Goal: Information Seeking & Learning: Check status

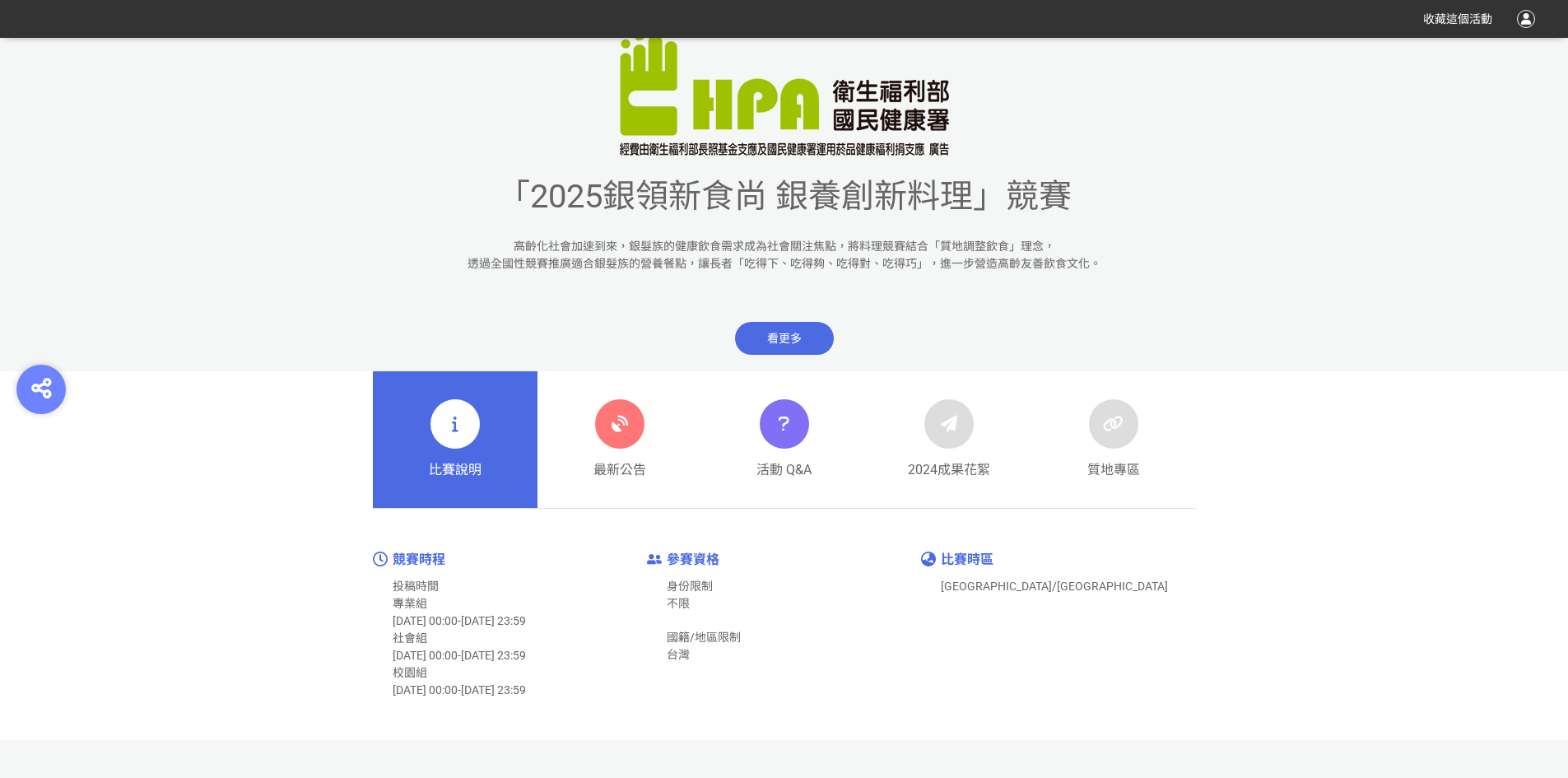
scroll to position [577, 0]
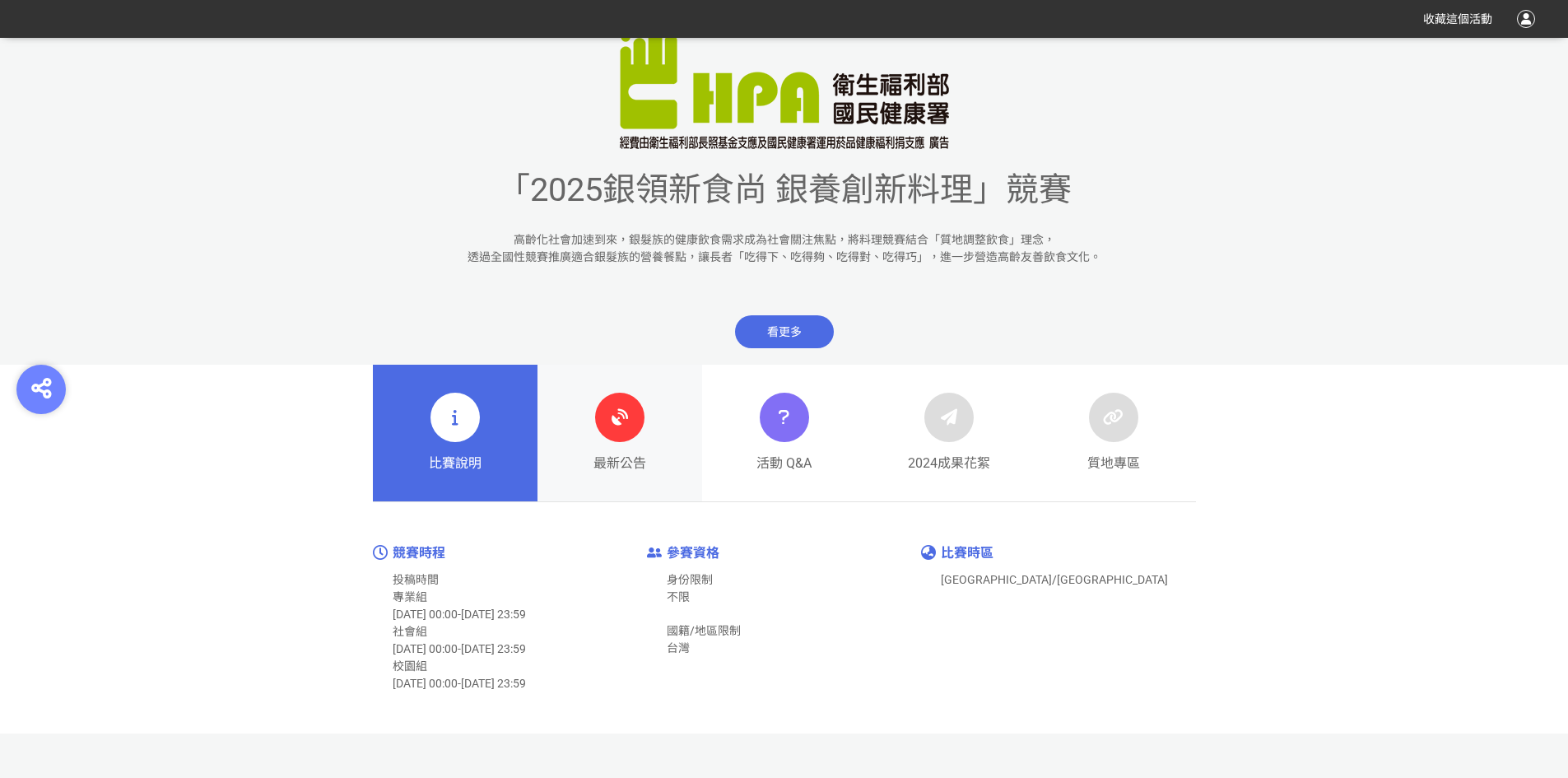
click at [629, 427] on icon at bounding box center [619, 417] width 30 height 30
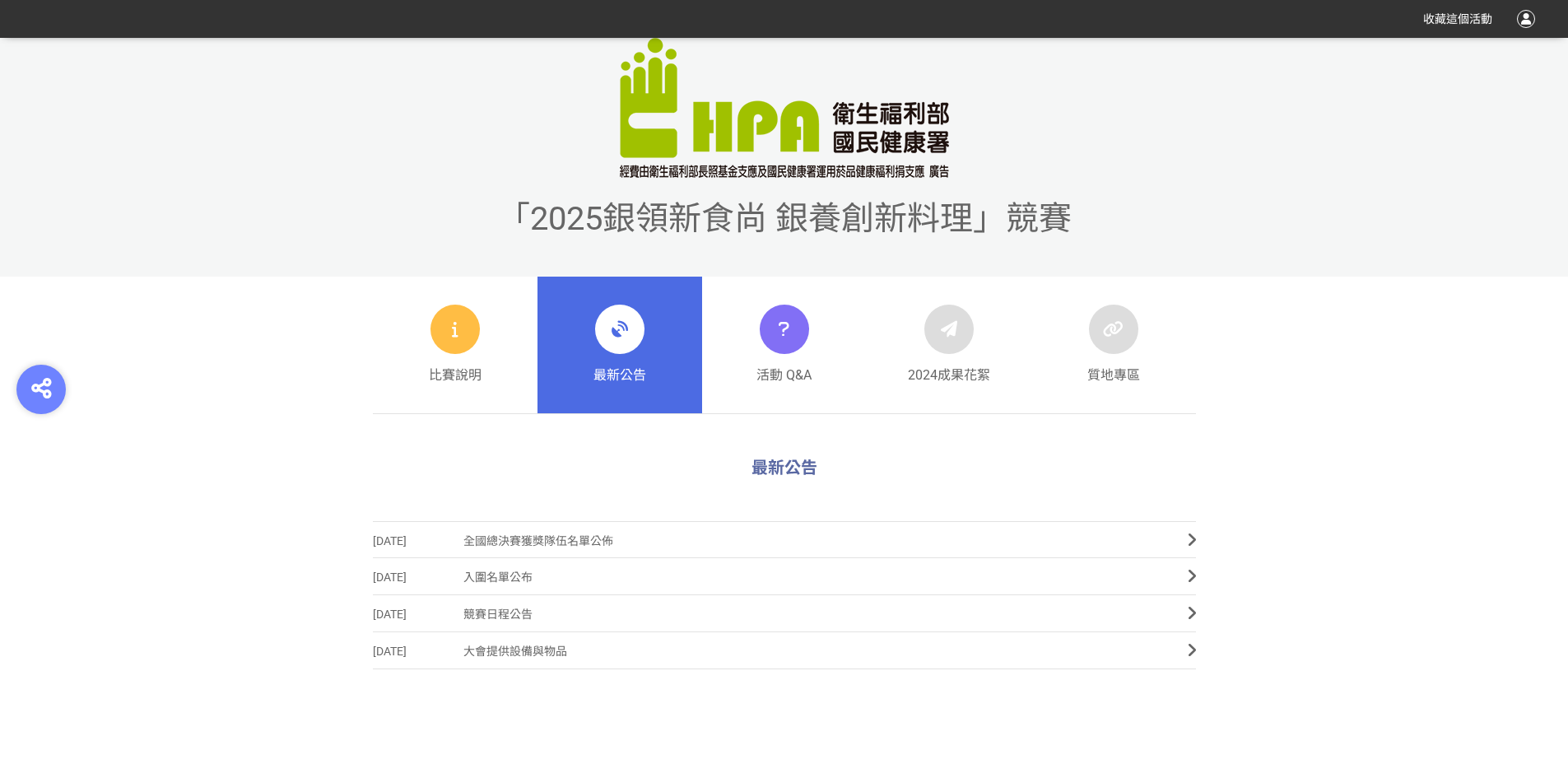
scroll to position [577, 0]
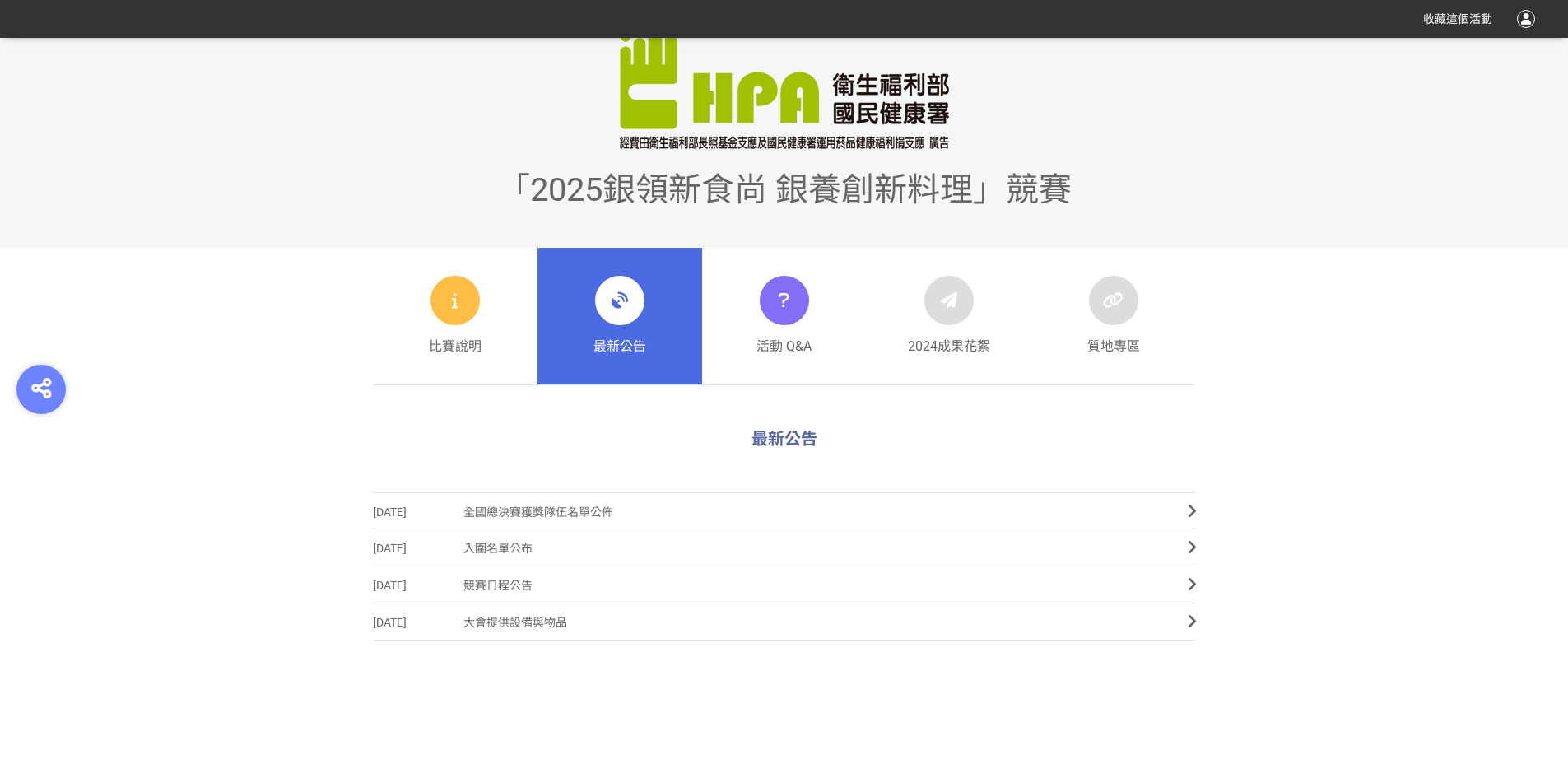
click at [1191, 509] on icon at bounding box center [1193, 511] width 9 height 16
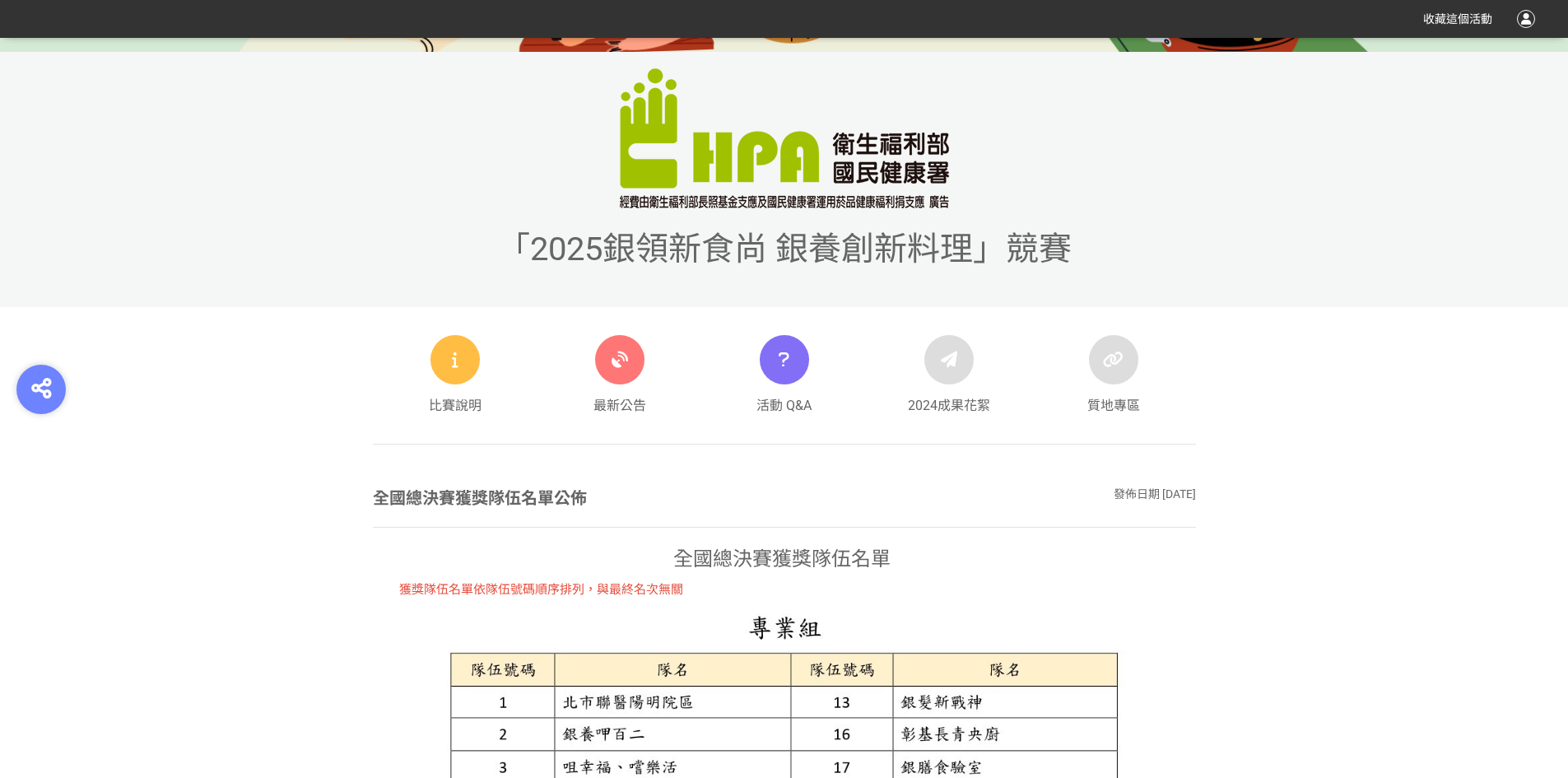
scroll to position [507, 0]
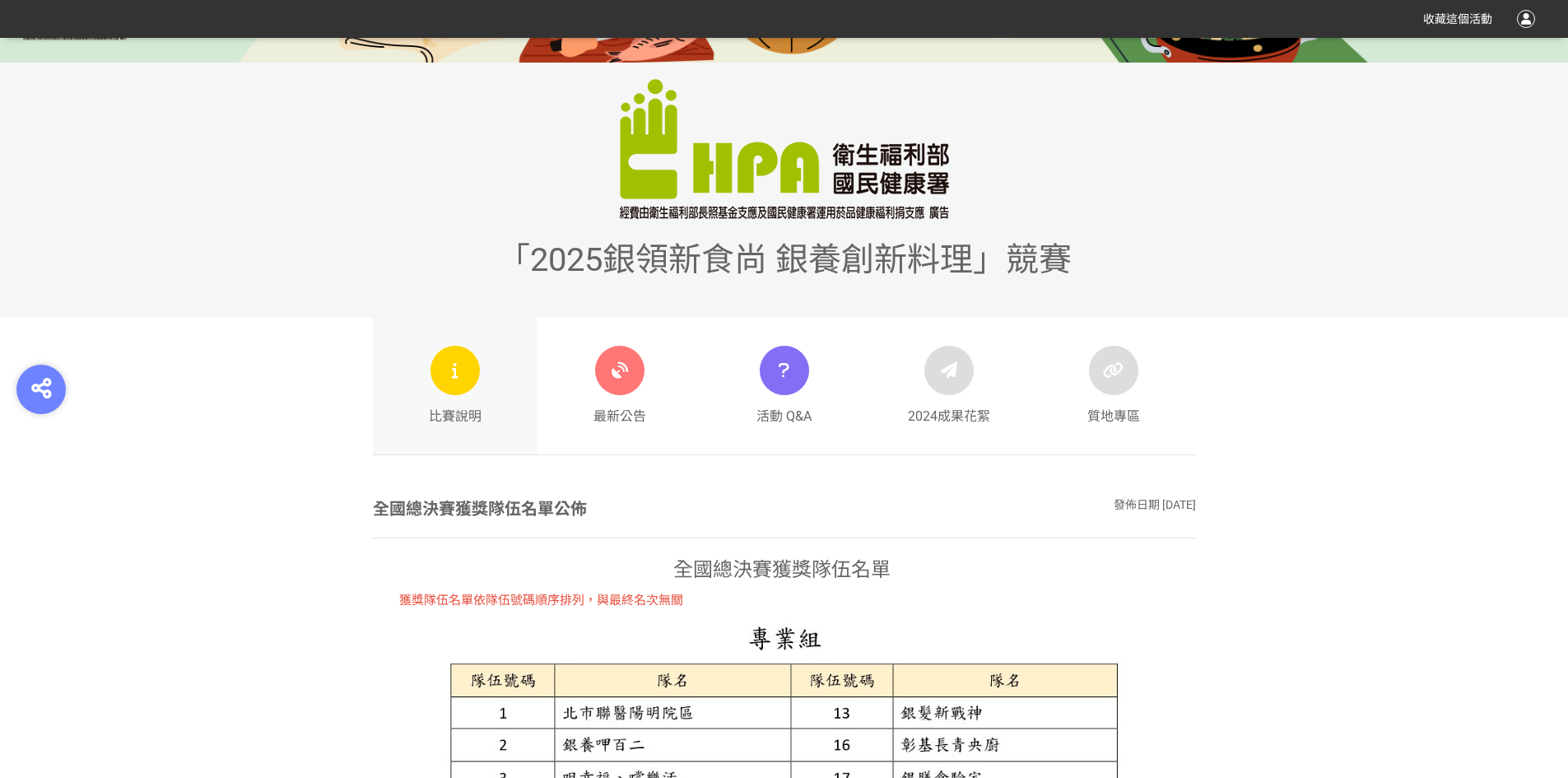
click at [475, 398] on div "比賽說明" at bounding box center [456, 386] width 53 height 81
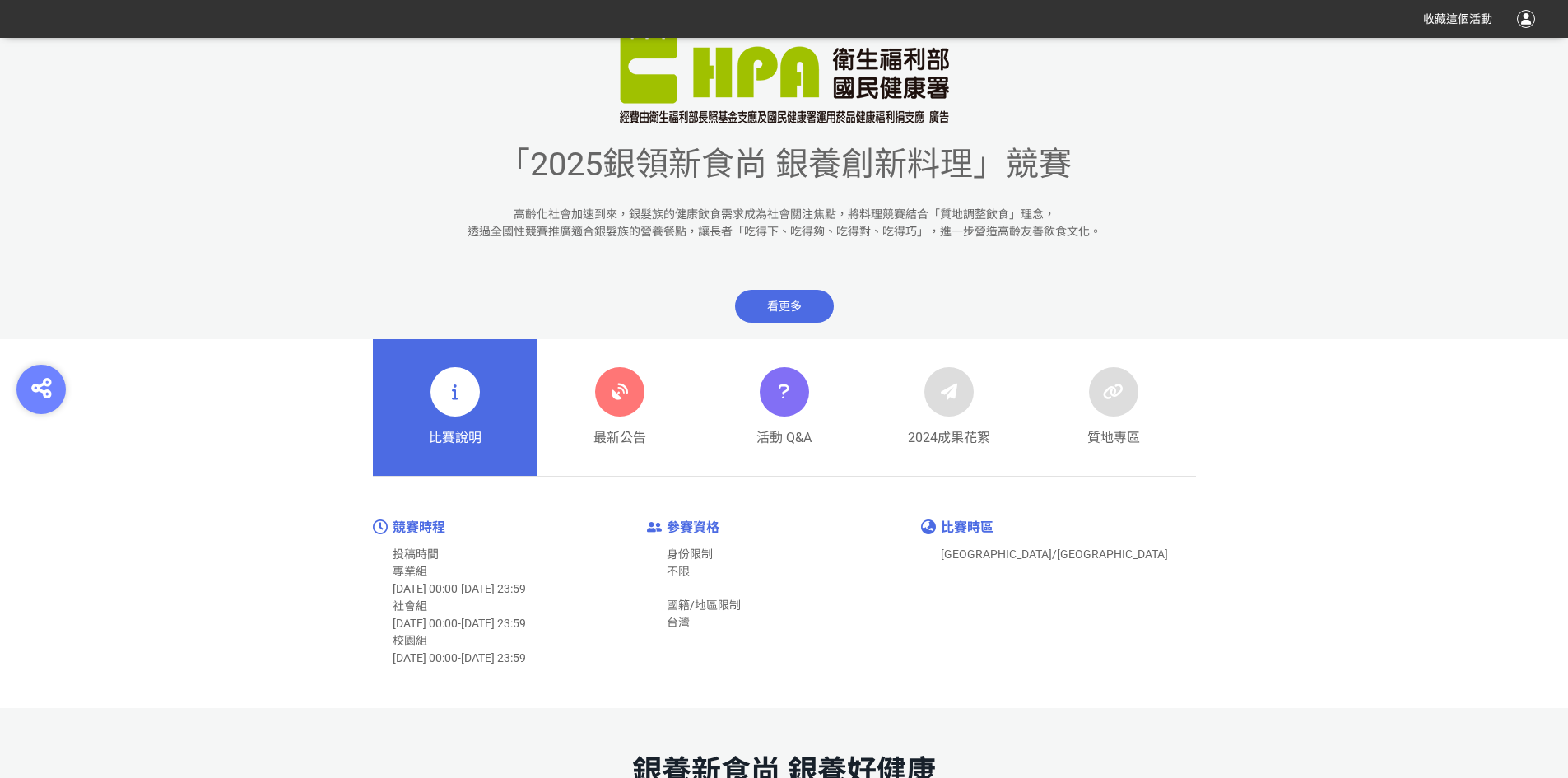
scroll to position [823, 0]
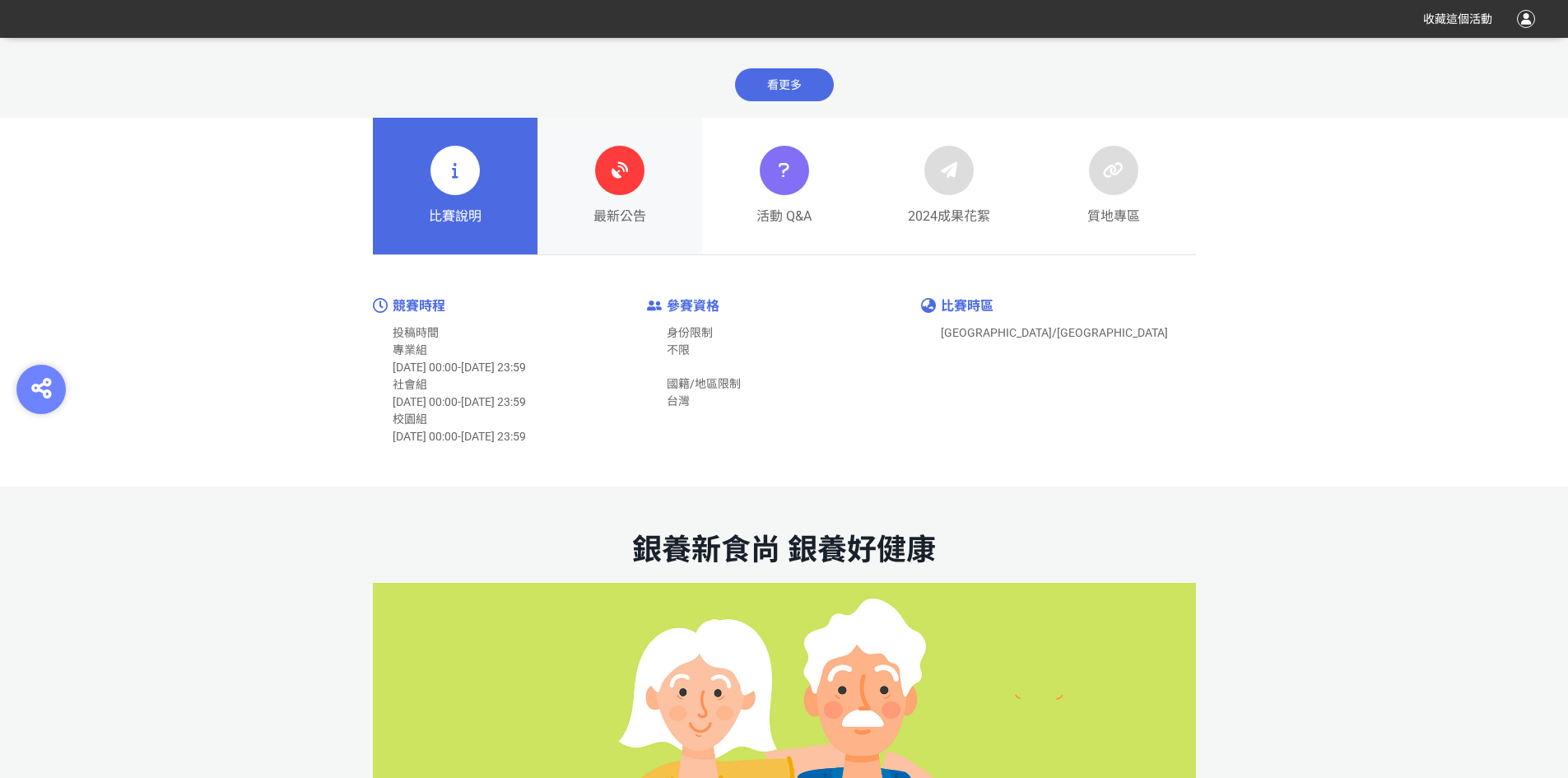
click at [636, 206] on div "最新公告" at bounding box center [620, 186] width 53 height 81
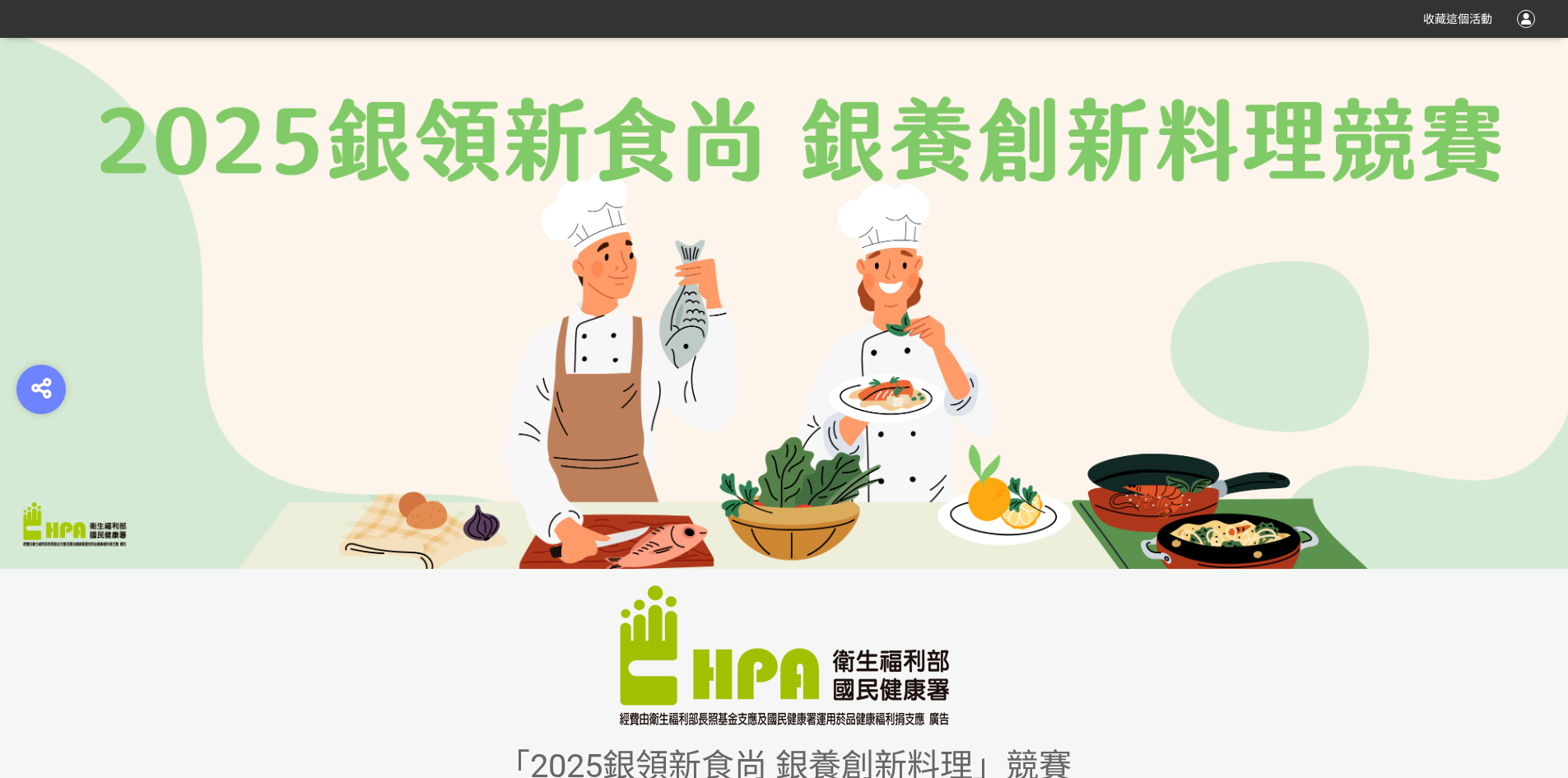
scroll to position [494, 0]
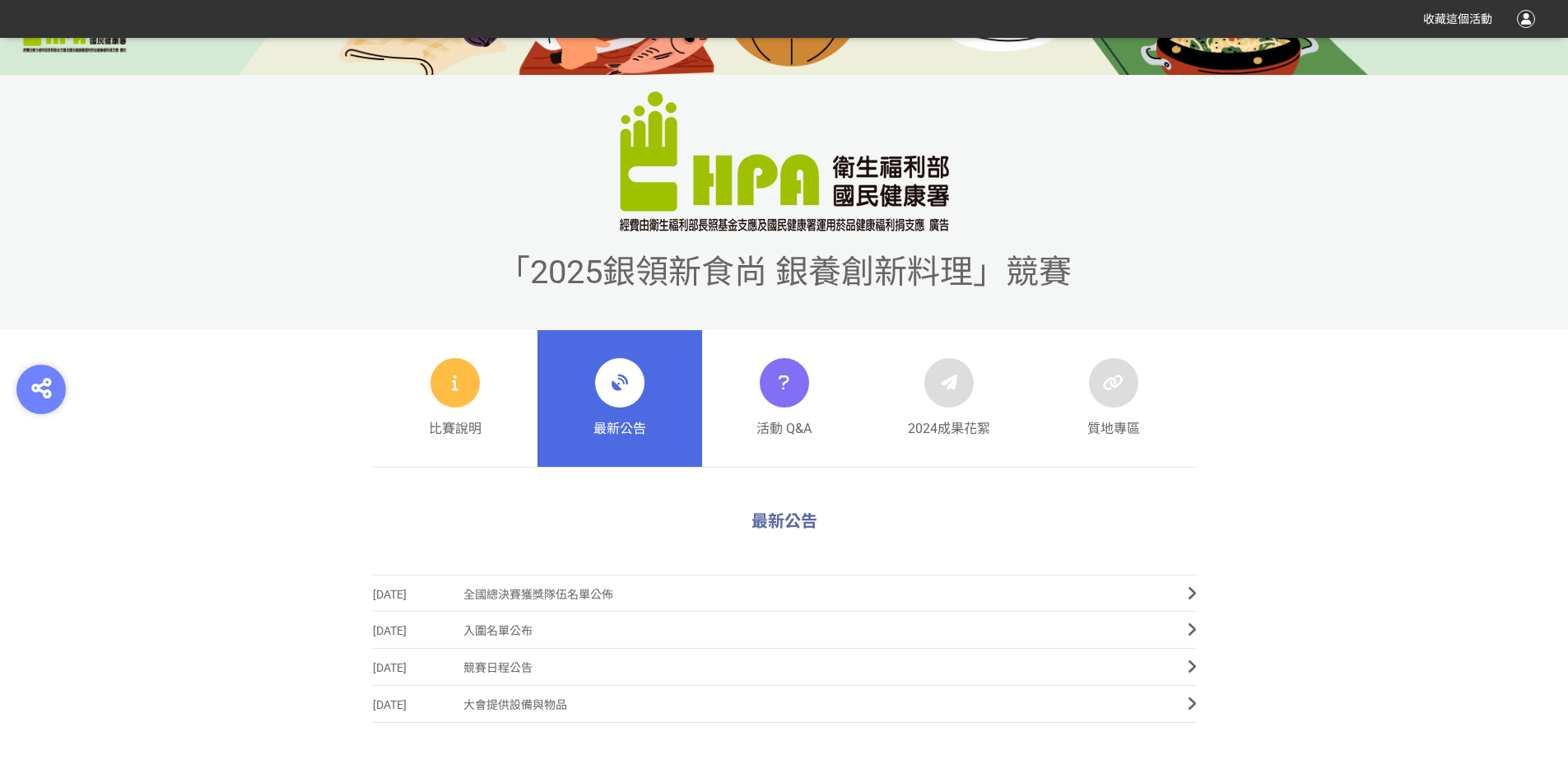
click at [647, 674] on span "競賽日程公告" at bounding box center [813, 667] width 700 height 37
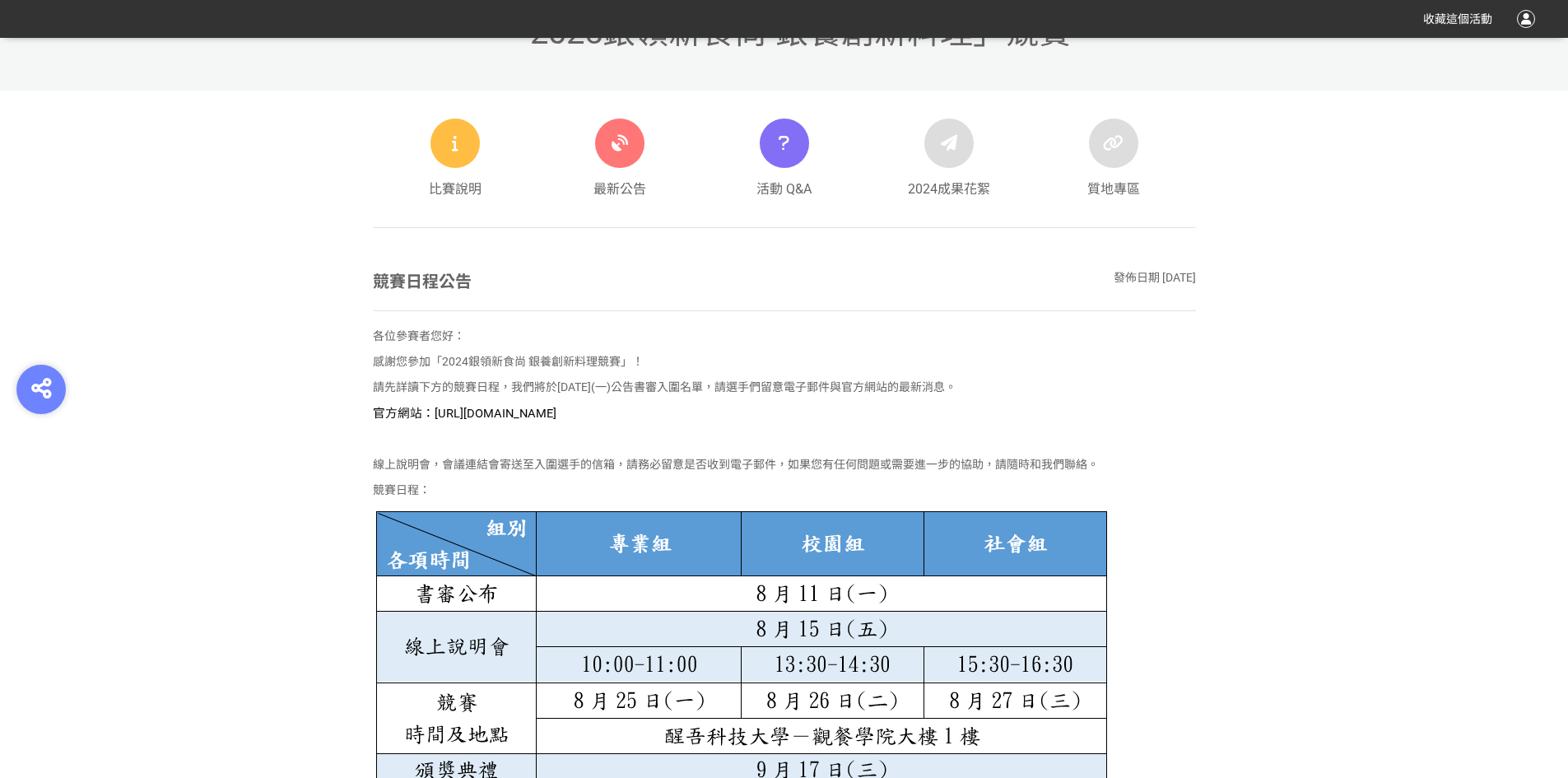
scroll to position [724, 0]
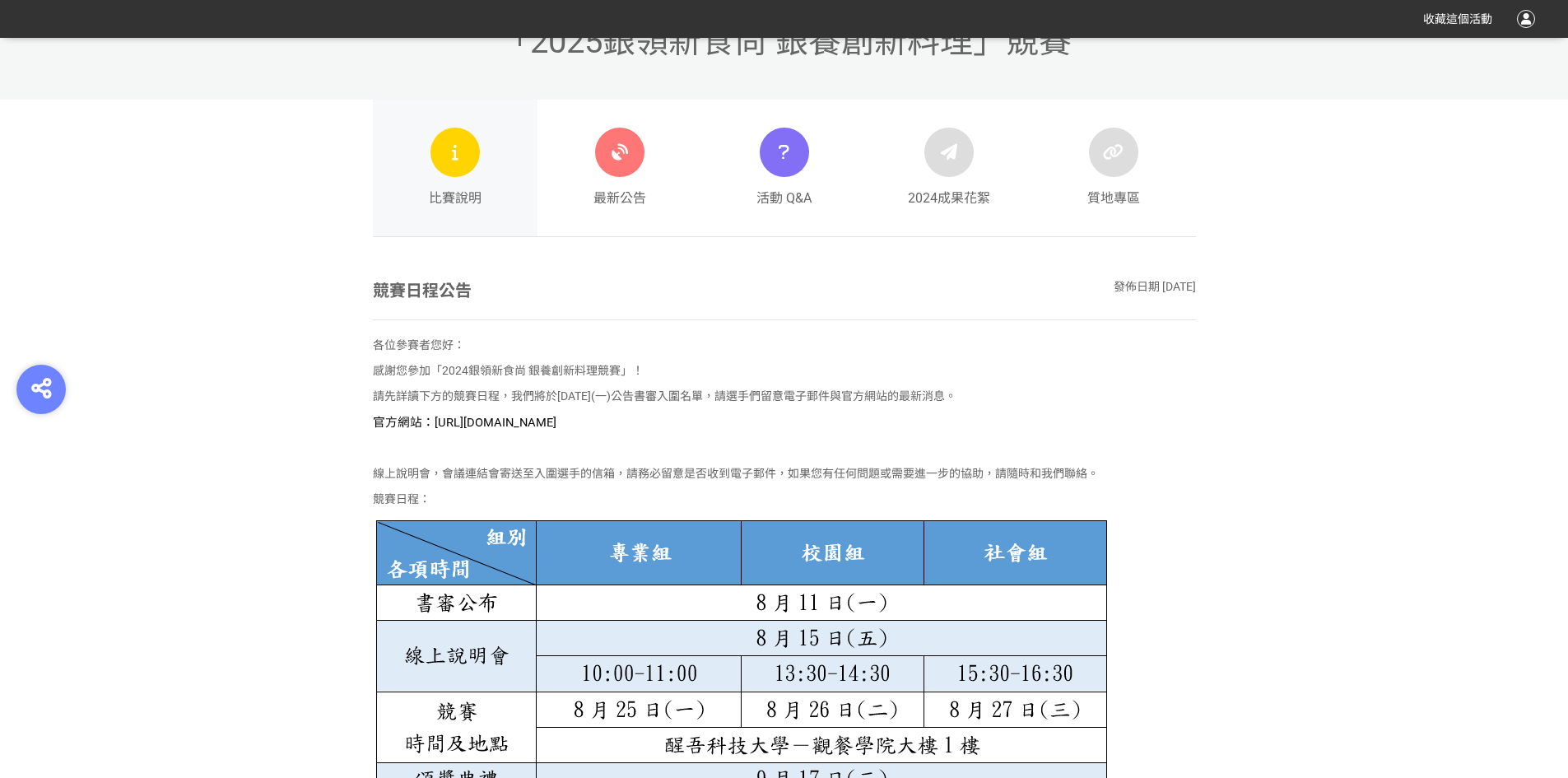
click at [482, 177] on link "比賽說明" at bounding box center [455, 168] width 165 height 136
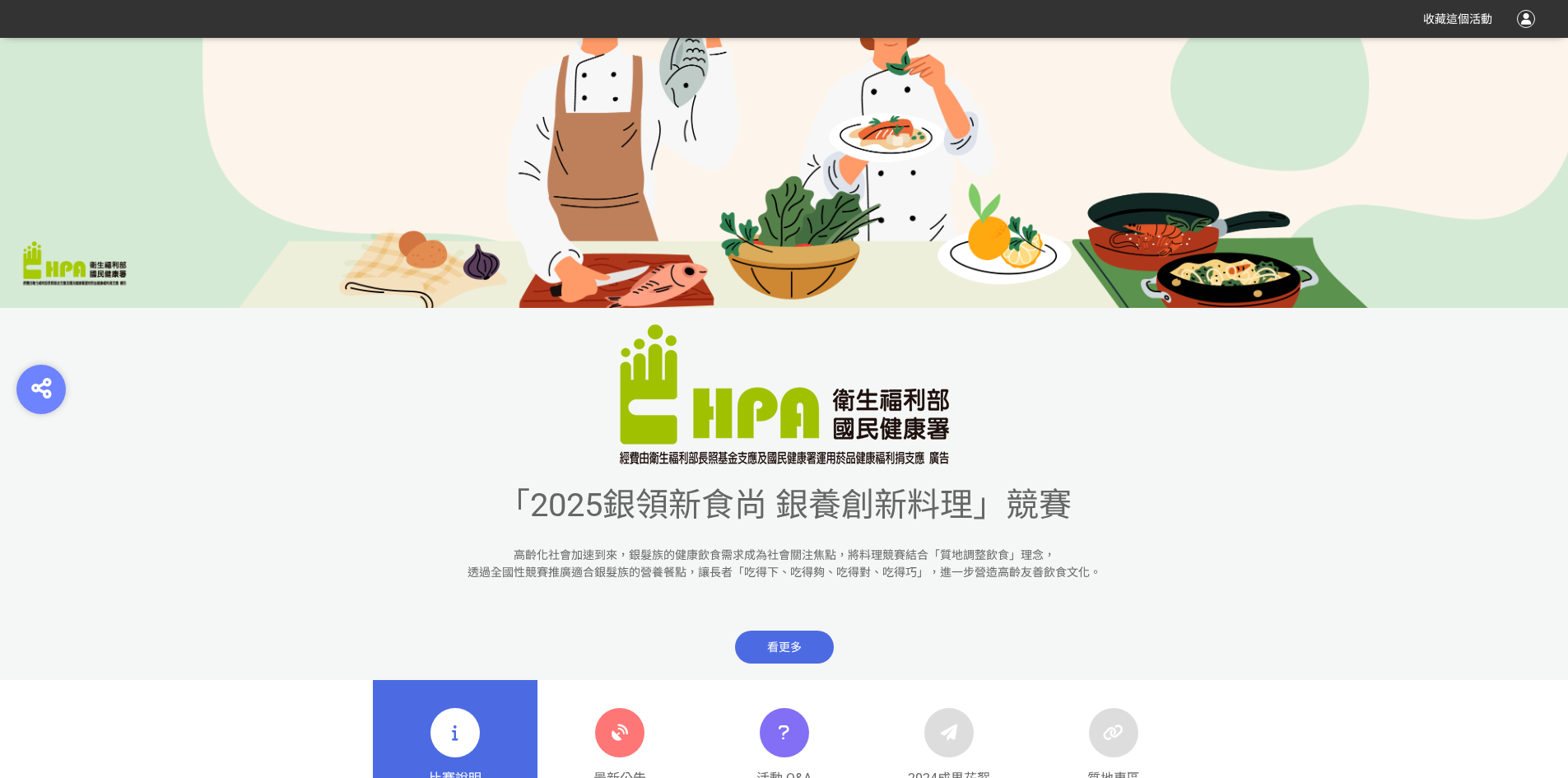
scroll to position [577, 0]
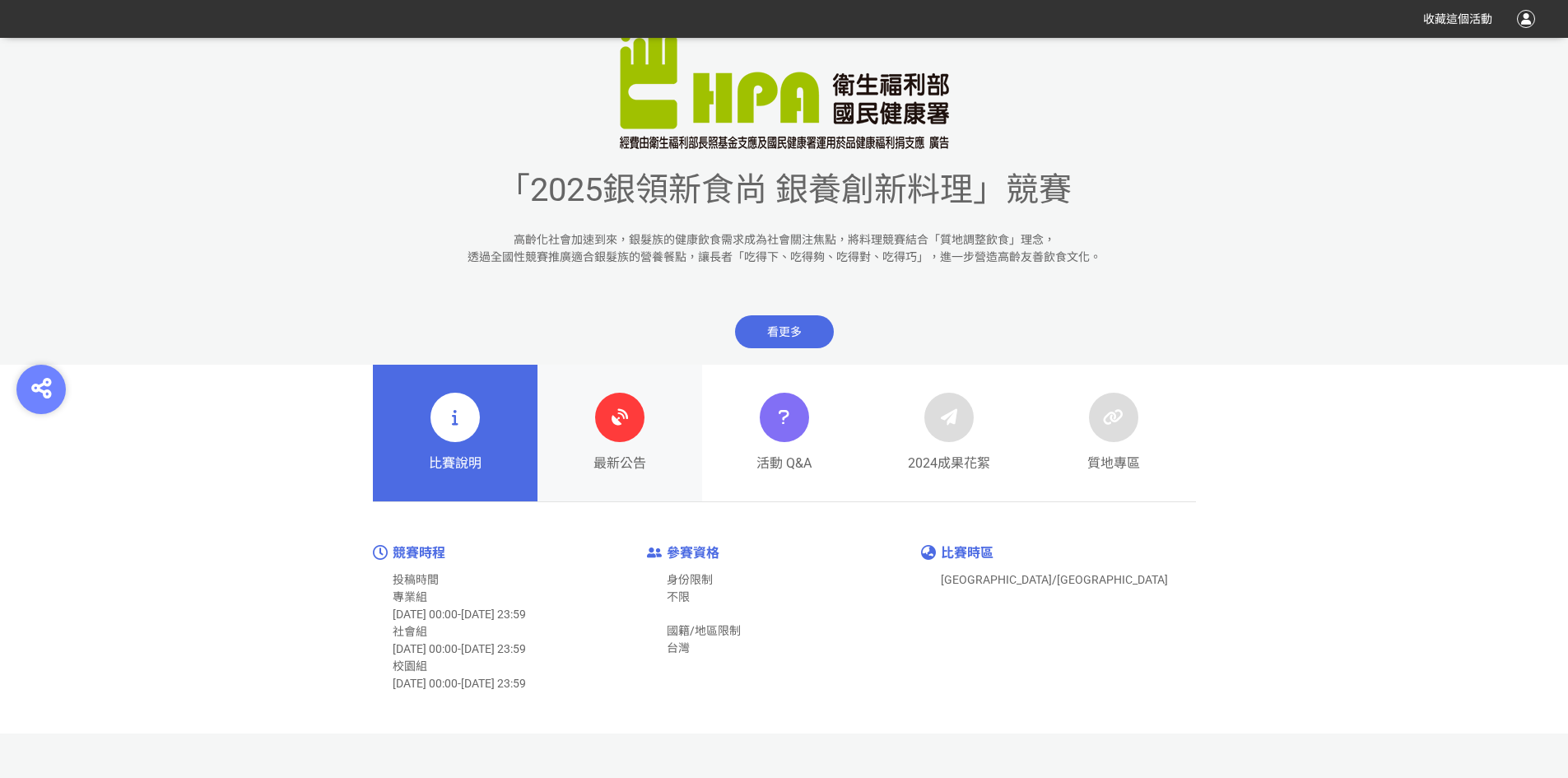
click at [610, 438] on div at bounding box center [620, 417] width 49 height 49
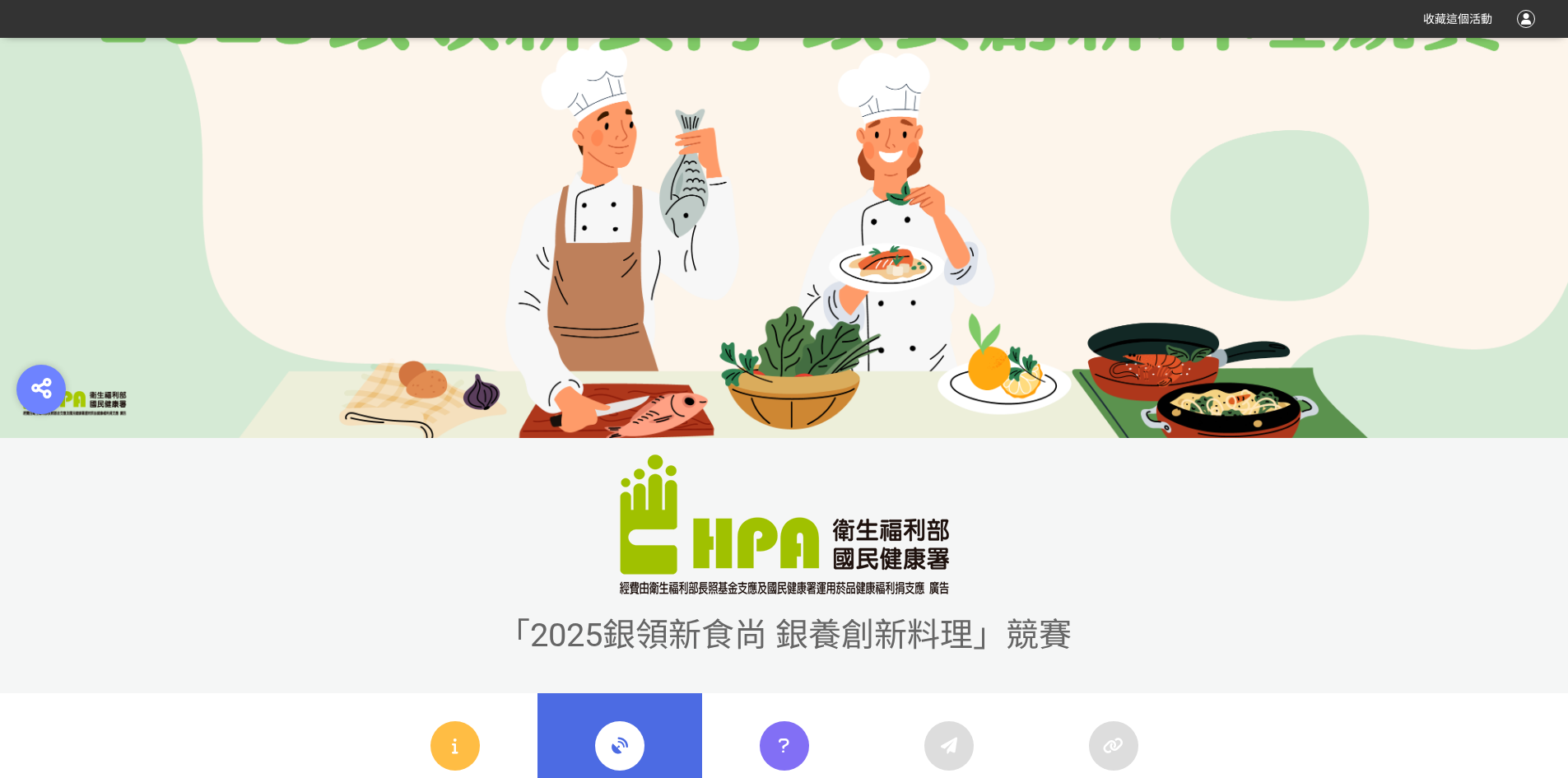
scroll to position [494, 0]
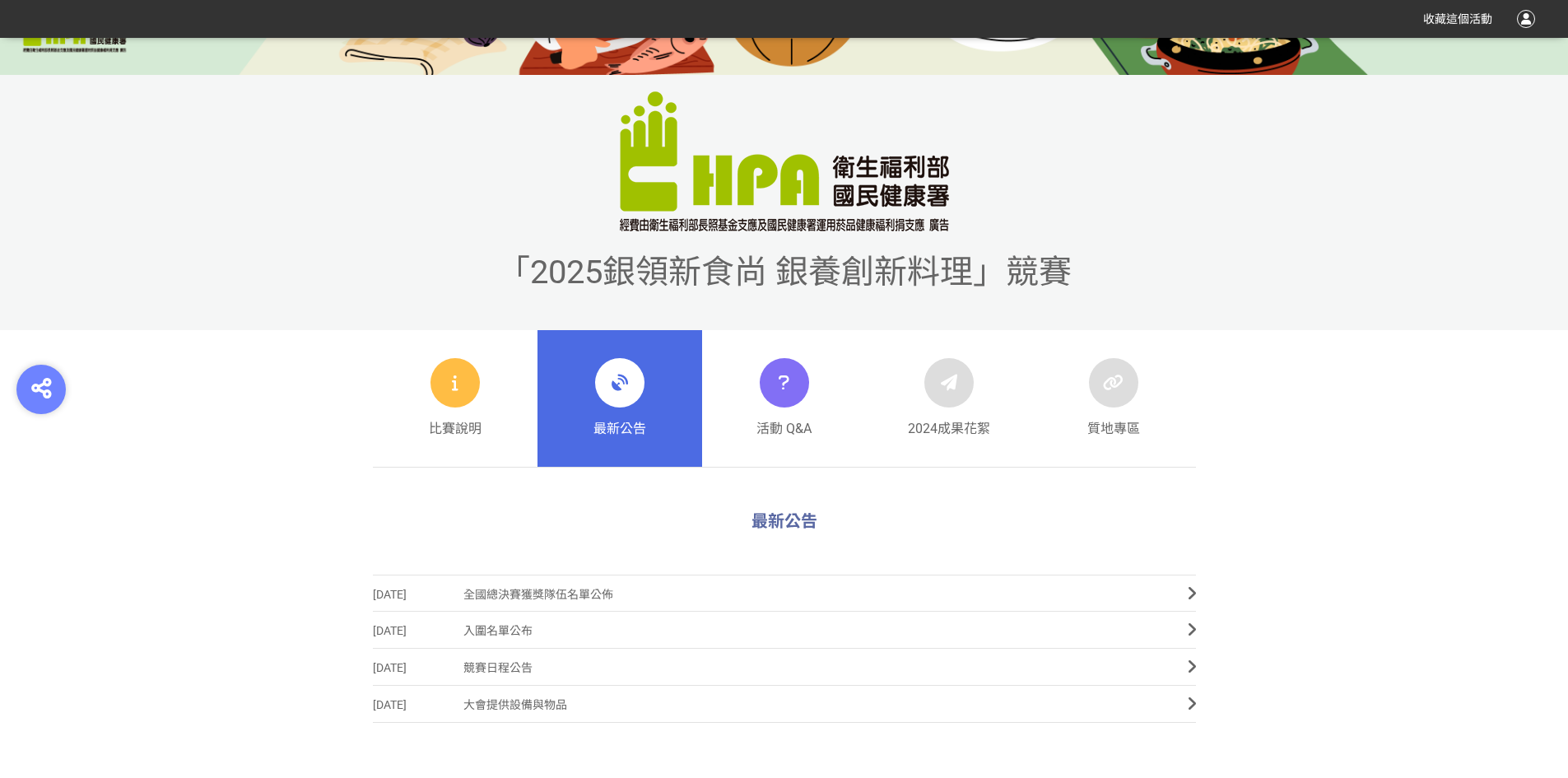
click at [505, 601] on span "全國總決賽獲獎隊伍名單公佈" at bounding box center [813, 595] width 700 height 37
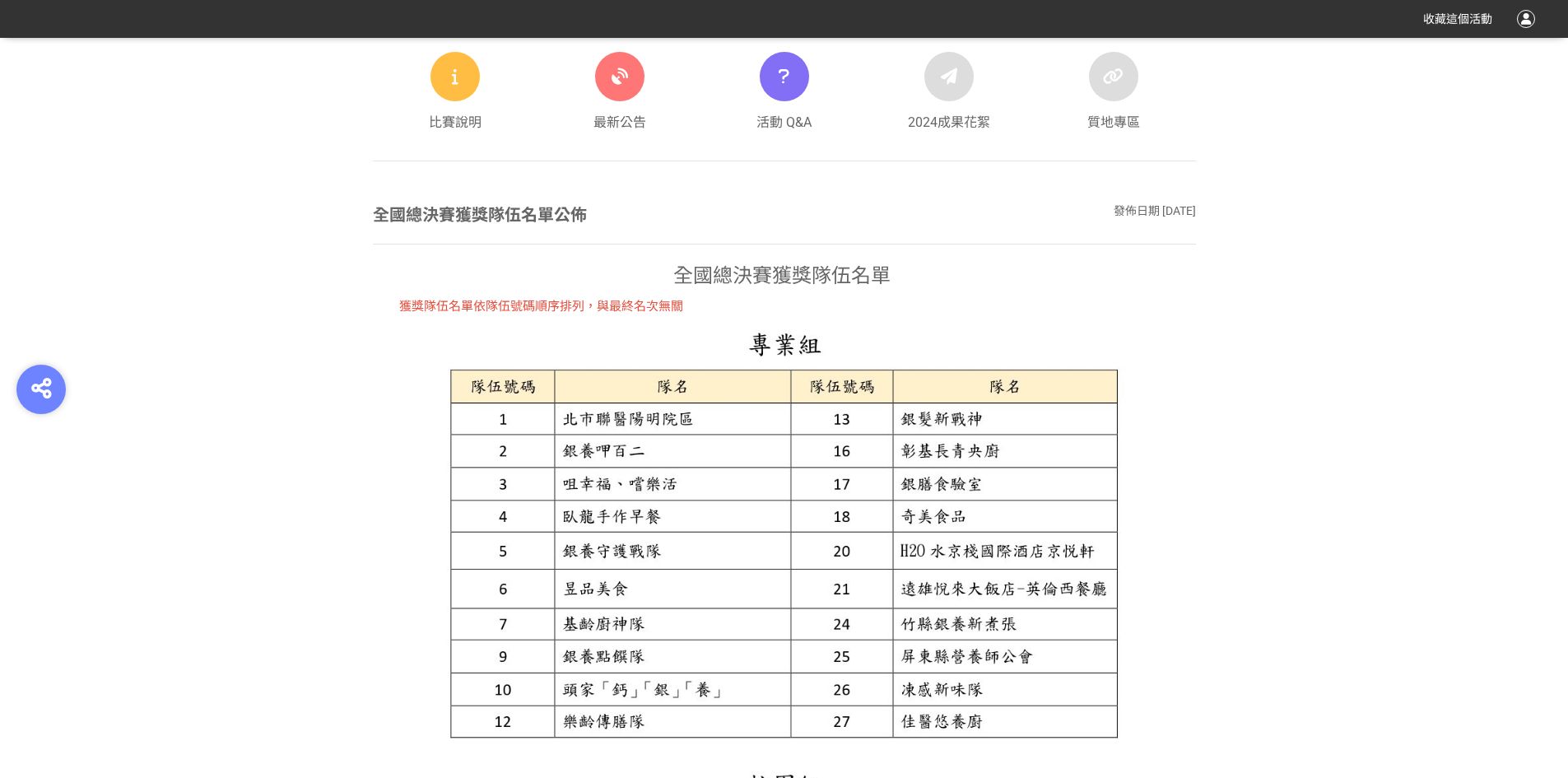
scroll to position [659, 0]
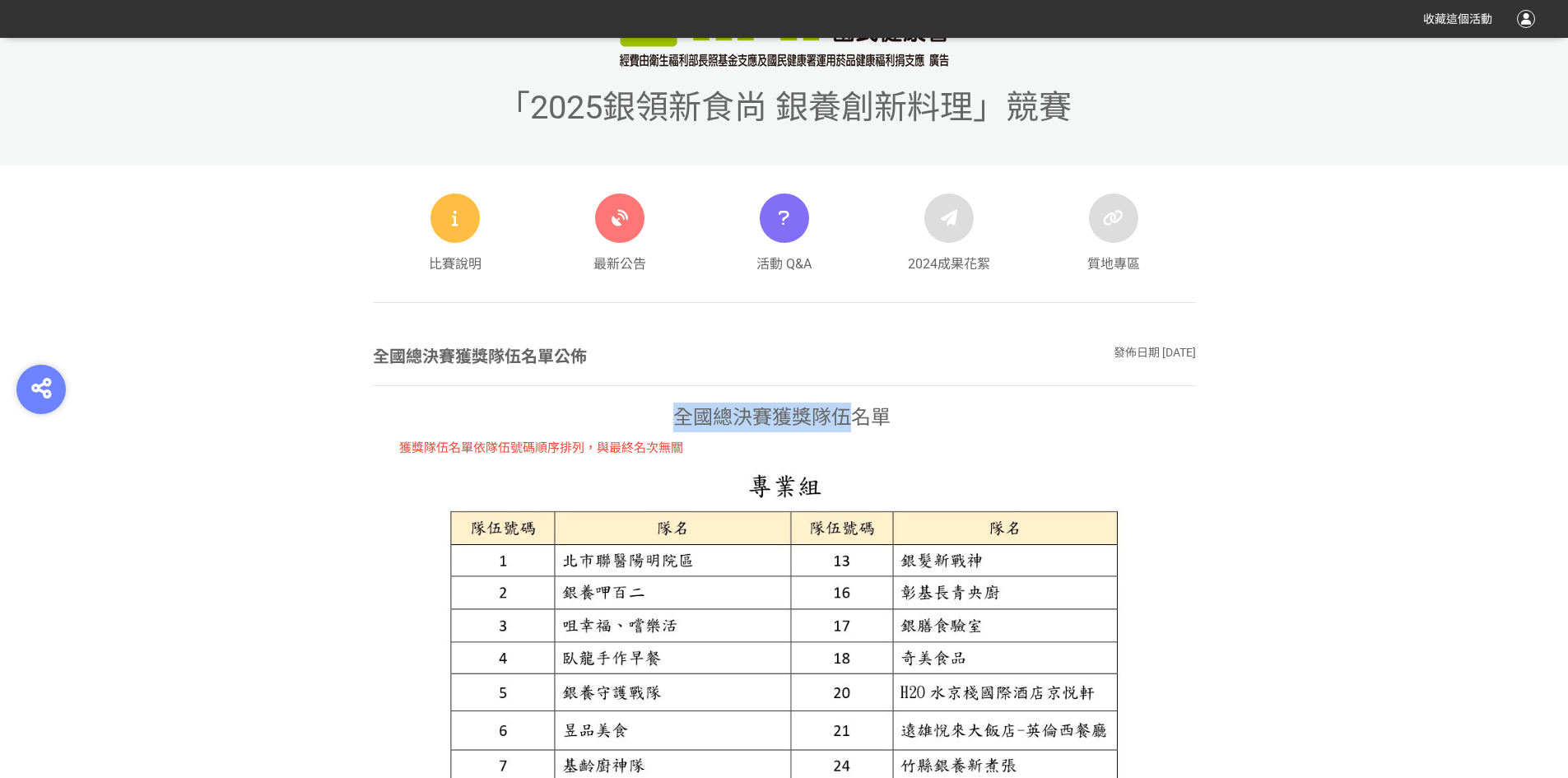
drag, startPoint x: 677, startPoint y: 415, endPoint x: 848, endPoint y: 417, distance: 171.0
click at [848, 417] on span "全國總決賽獲獎隊伍名單" at bounding box center [781, 417] width 218 height 23
copy span "全國總決賽獲獎隊伍"
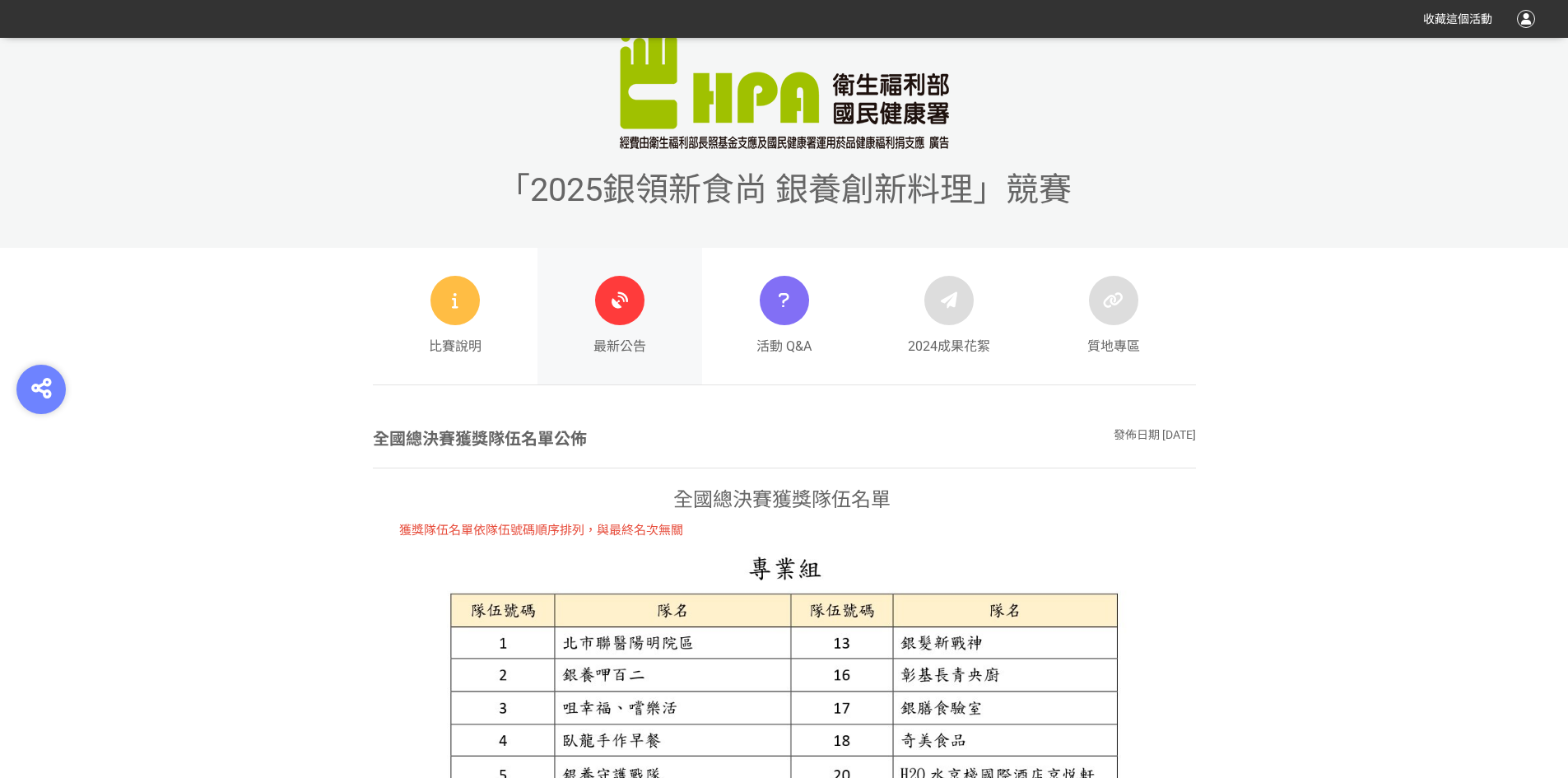
click at [631, 314] on icon at bounding box center [619, 300] width 30 height 30
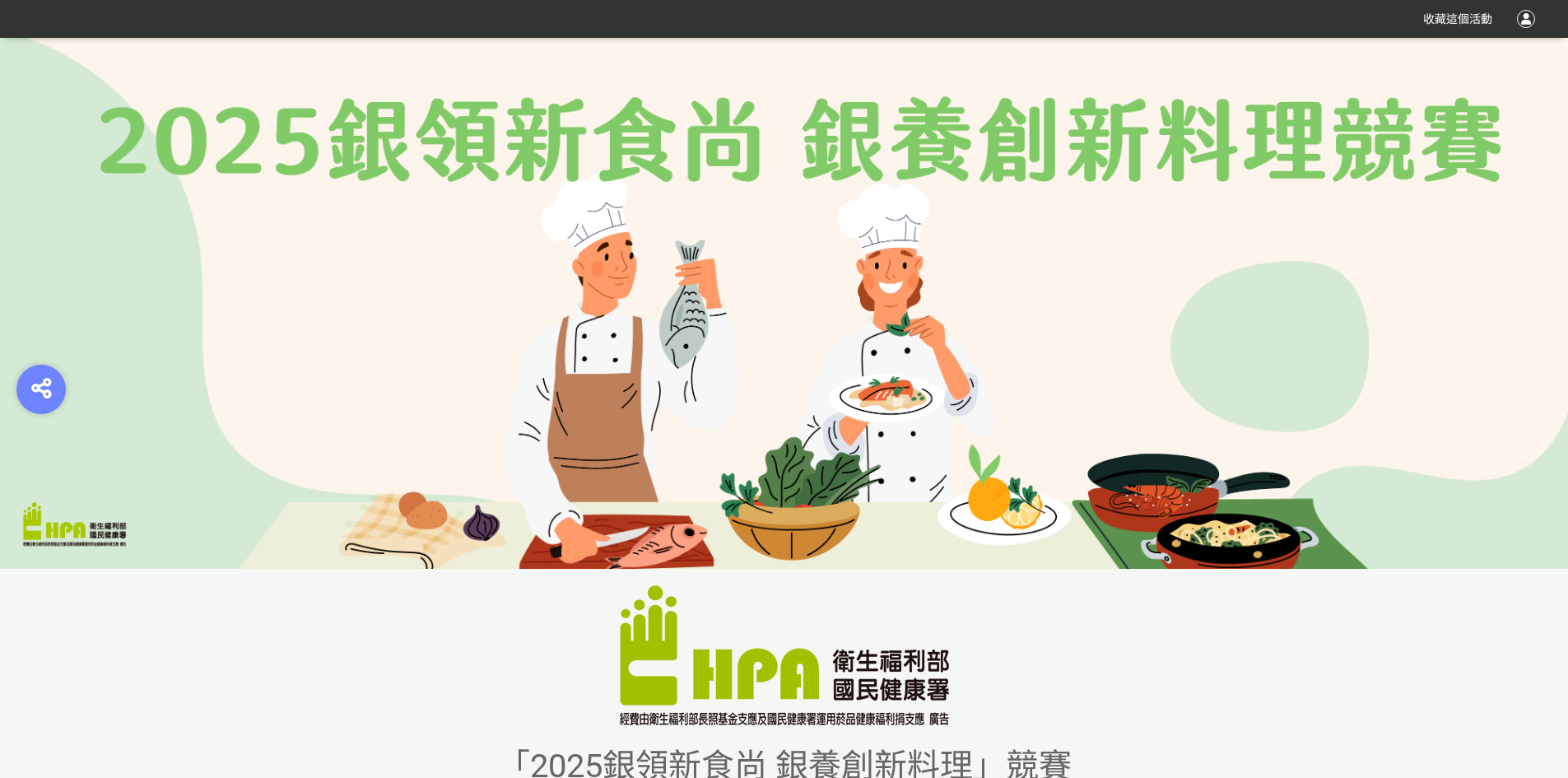
scroll to position [494, 0]
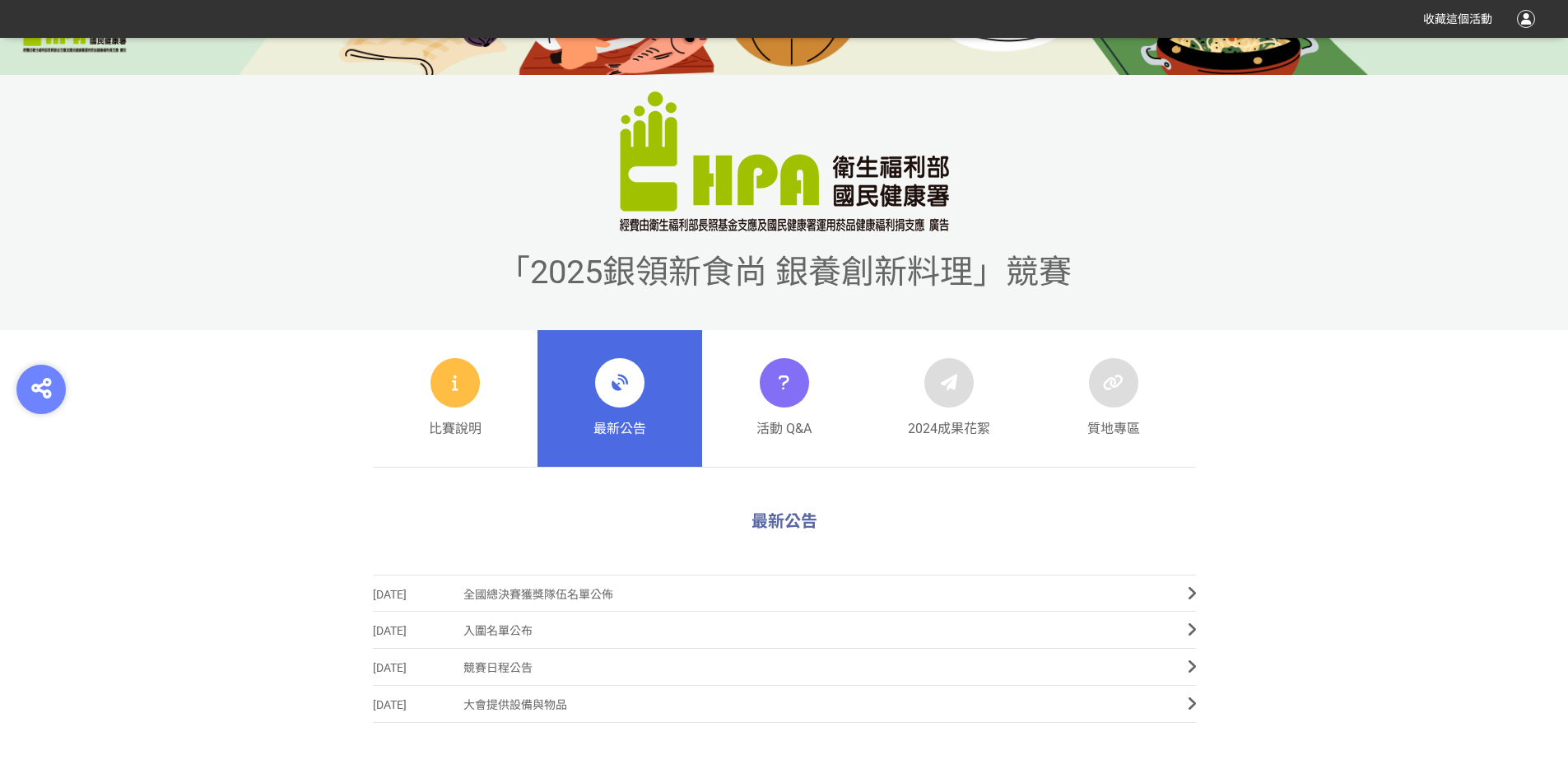
click at [510, 631] on span "入圍名單公布" at bounding box center [813, 630] width 700 height 37
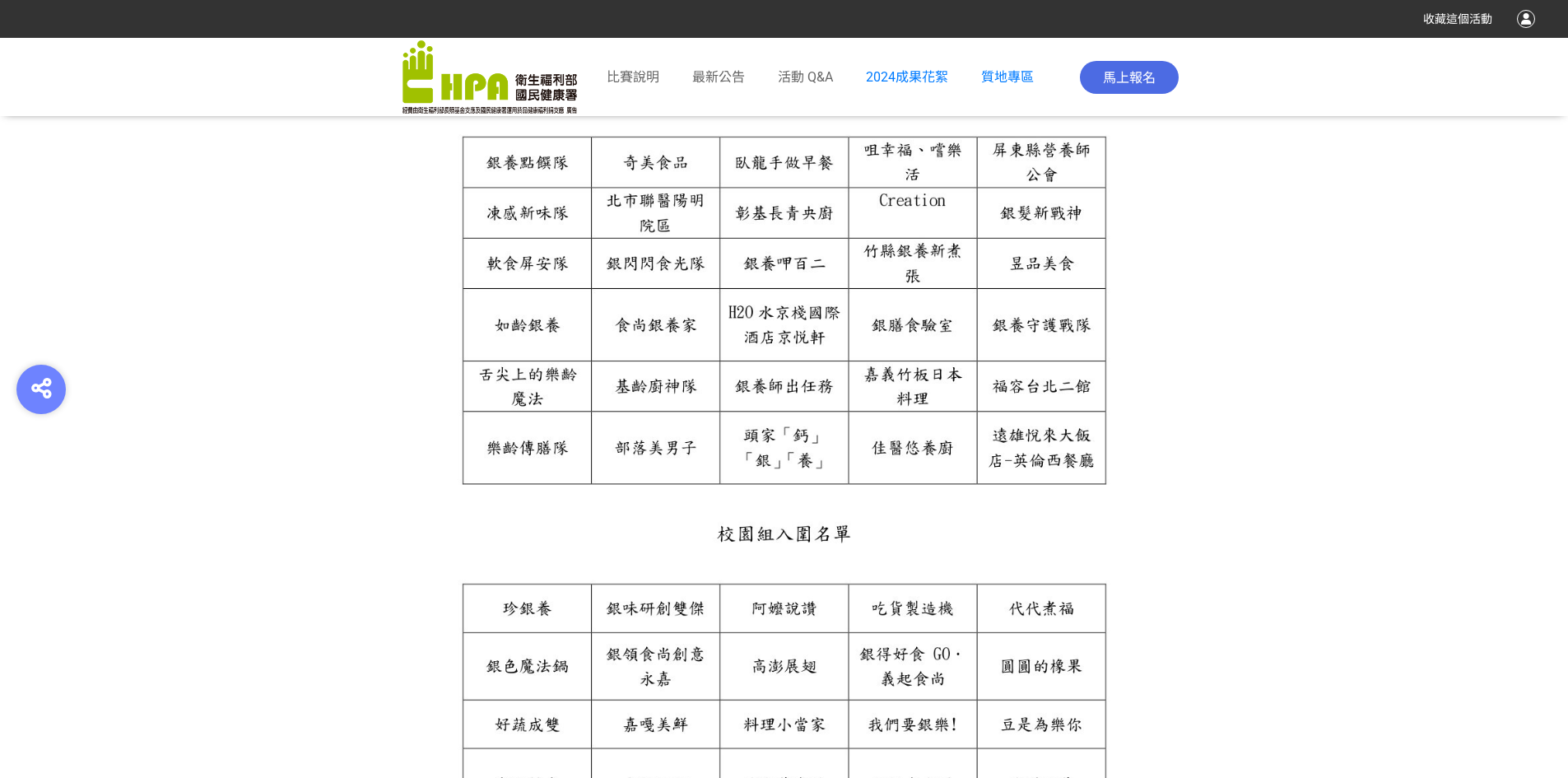
scroll to position [745, 0]
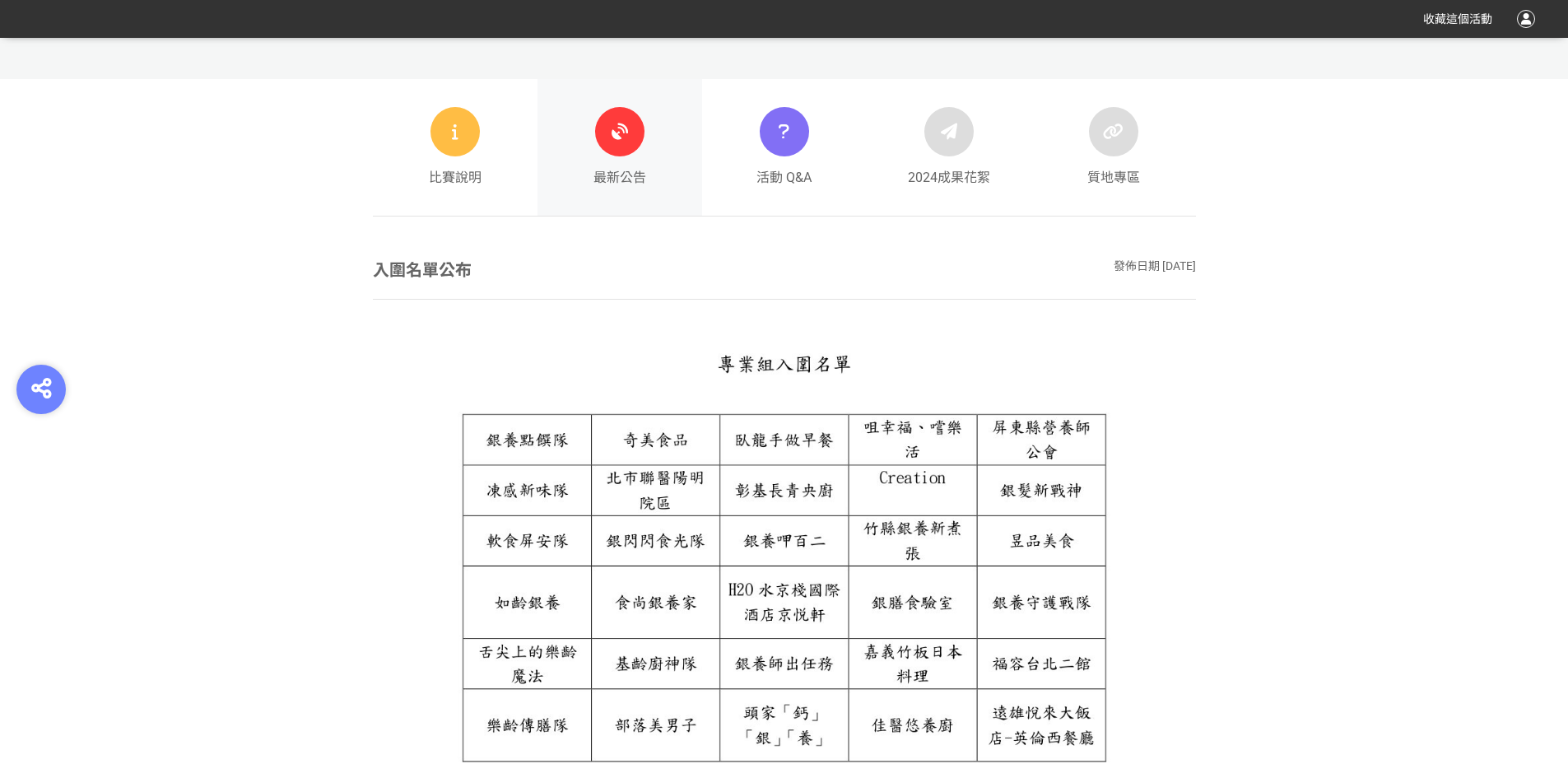
click at [575, 145] on link "最新公告" at bounding box center [619, 148] width 165 height 136
